Goal: Information Seeking & Learning: Check status

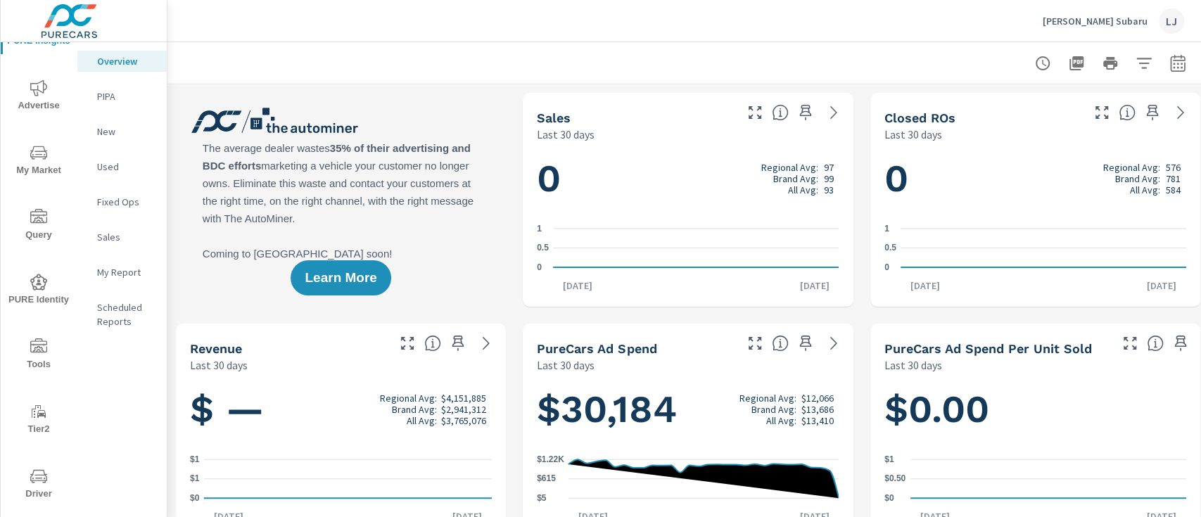
scroll to position [65, 0]
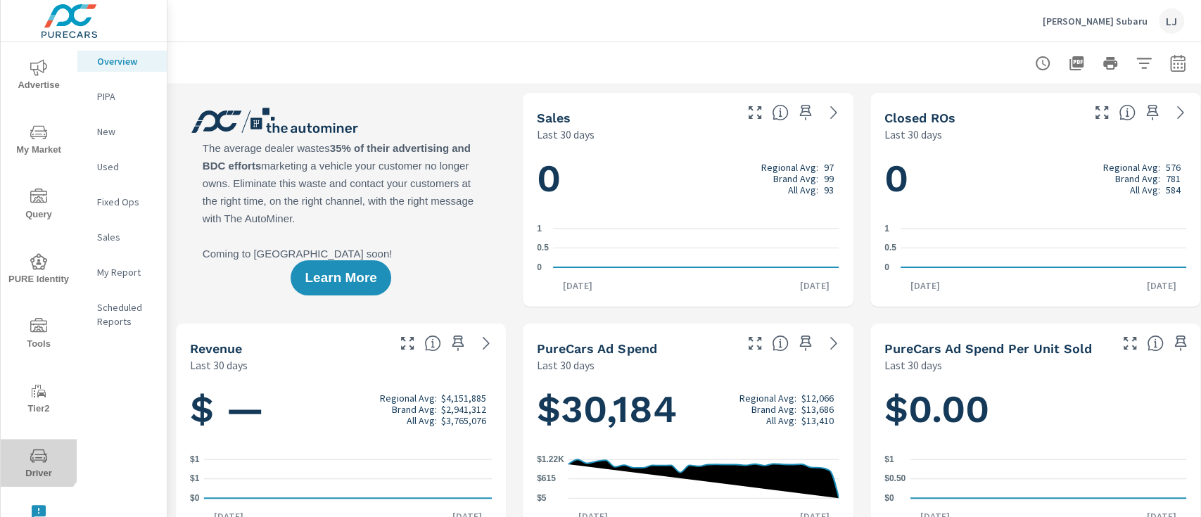
click at [30, 452] on icon "nav menu" at bounding box center [38, 456] width 17 height 17
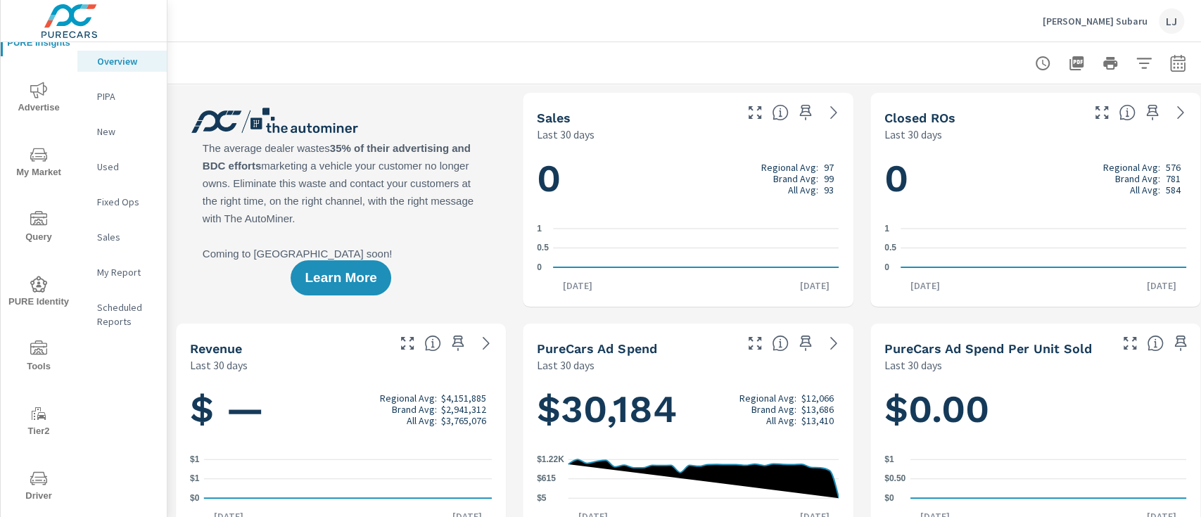
scroll to position [65, 0]
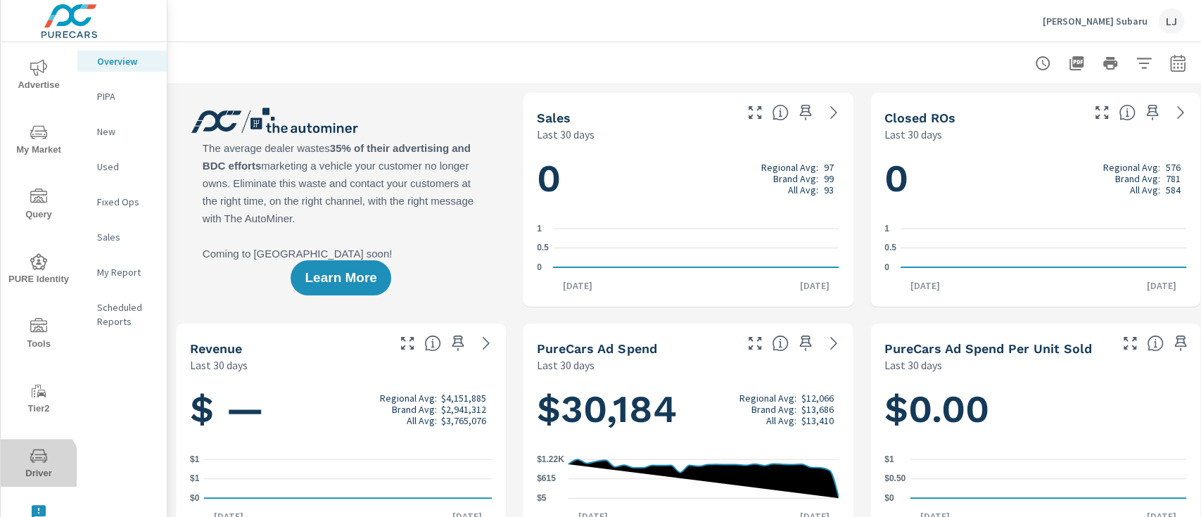
click at [34, 467] on span "Driver" at bounding box center [39, 465] width 68 height 34
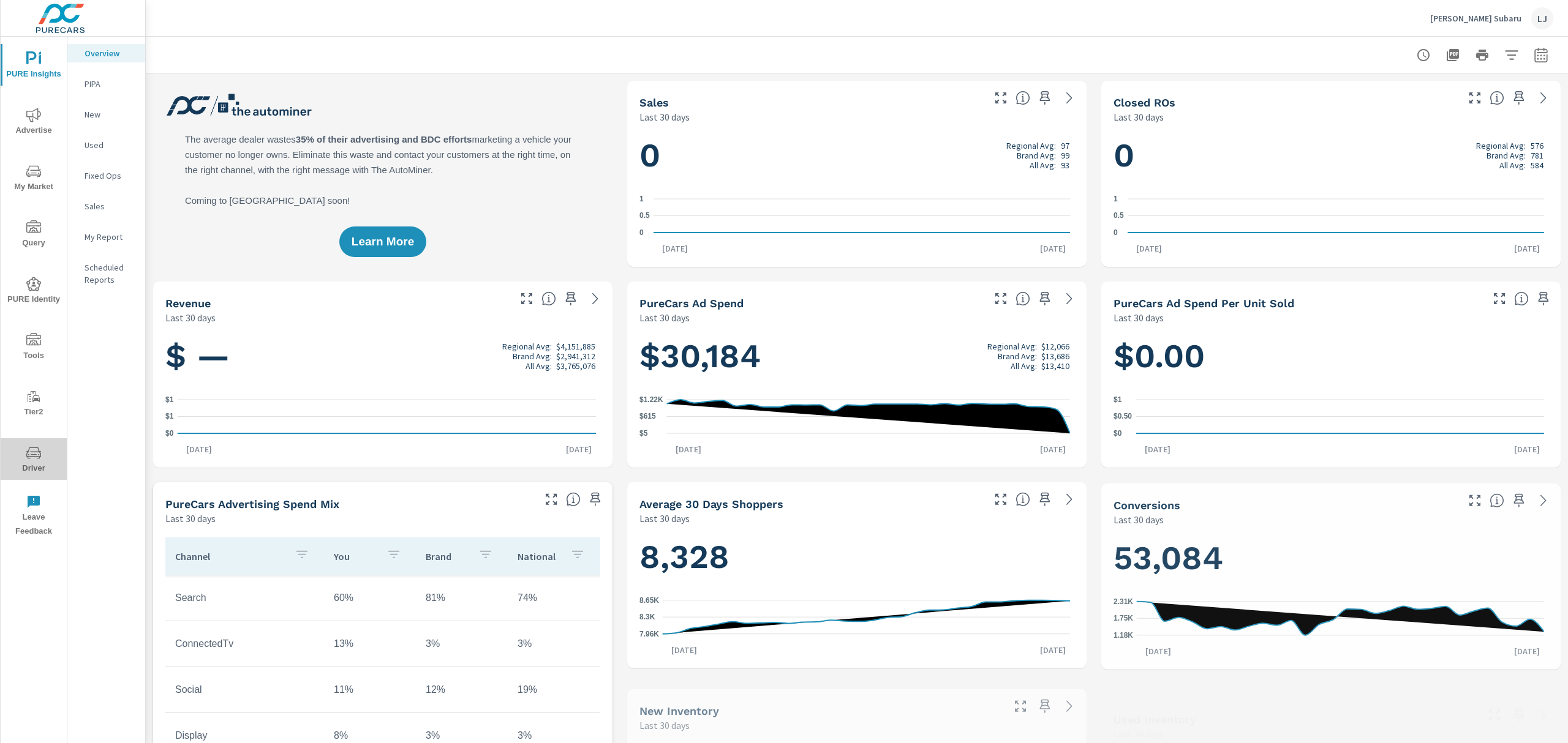
click at [27, 460] on span "Driver" at bounding box center [34, 460] width 59 height 30
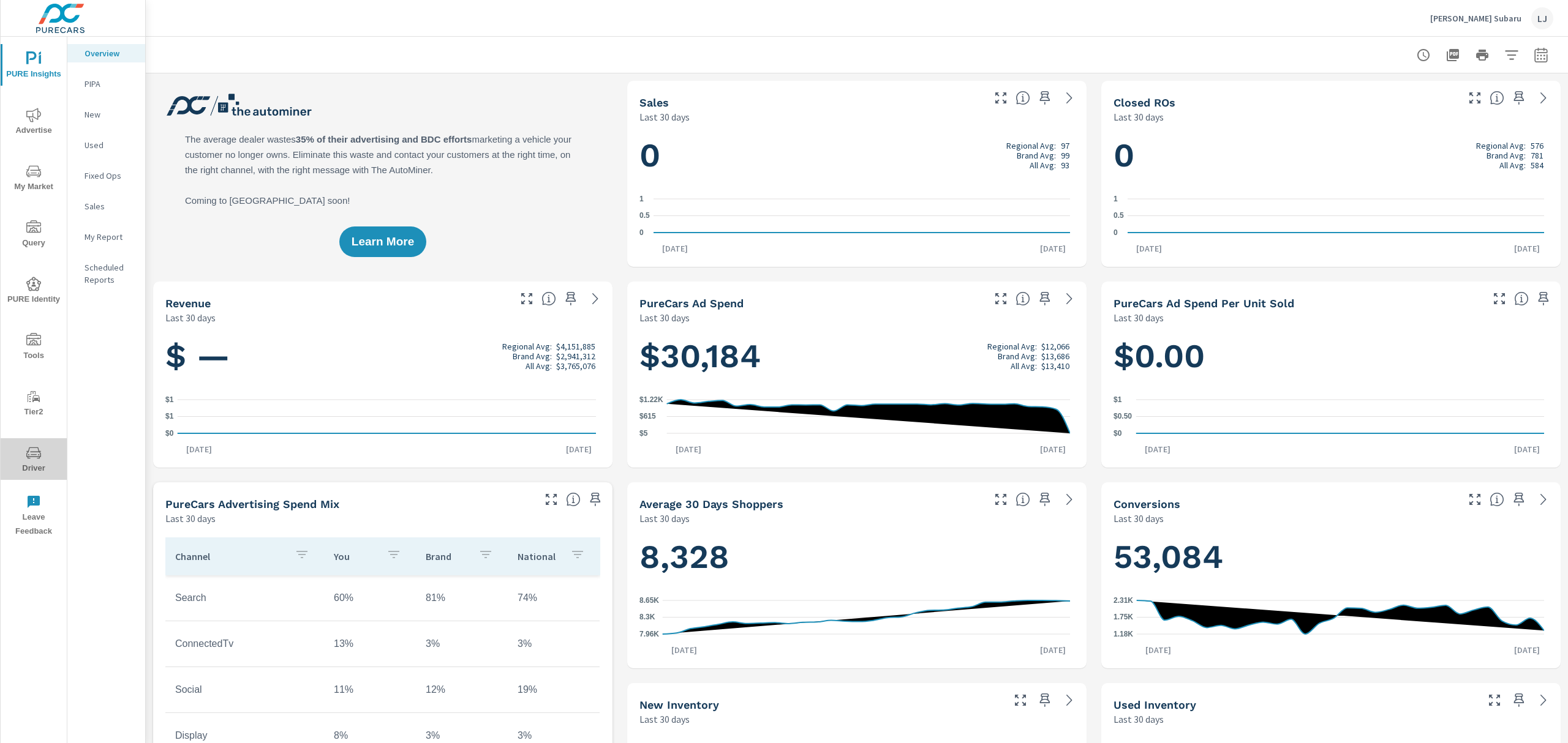
click at [30, 460] on span "Driver" at bounding box center [34, 460] width 59 height 30
